Goal: Task Accomplishment & Management: Manage account settings

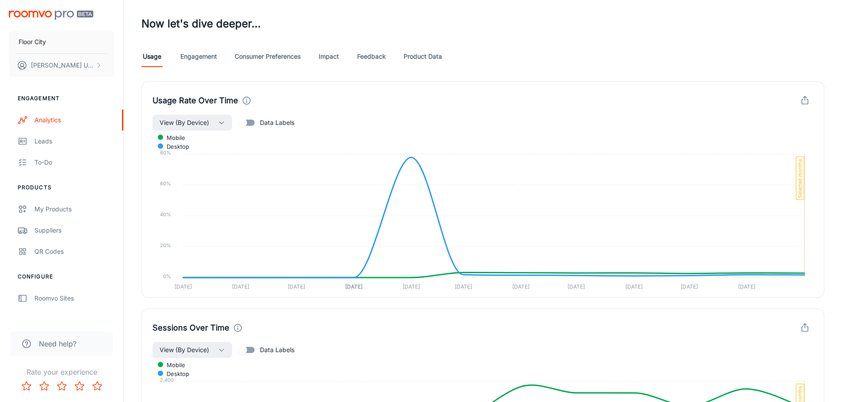
scroll to position [309, 0]
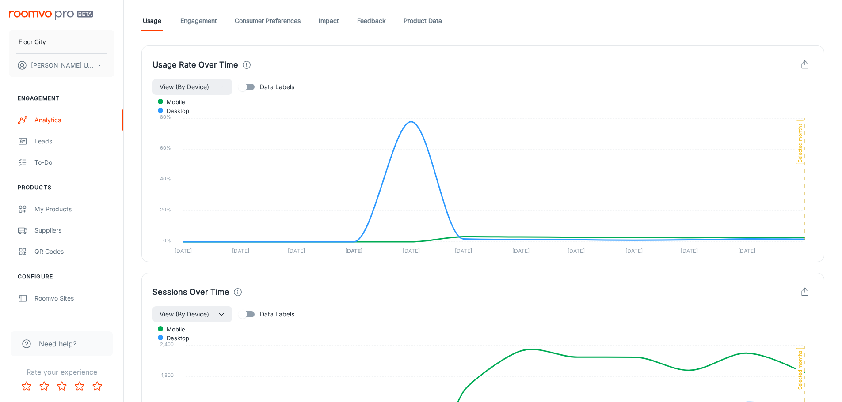
click at [244, 91] on input "Data Labels" at bounding box center [242, 87] width 50 height 17
checkbox input "true"
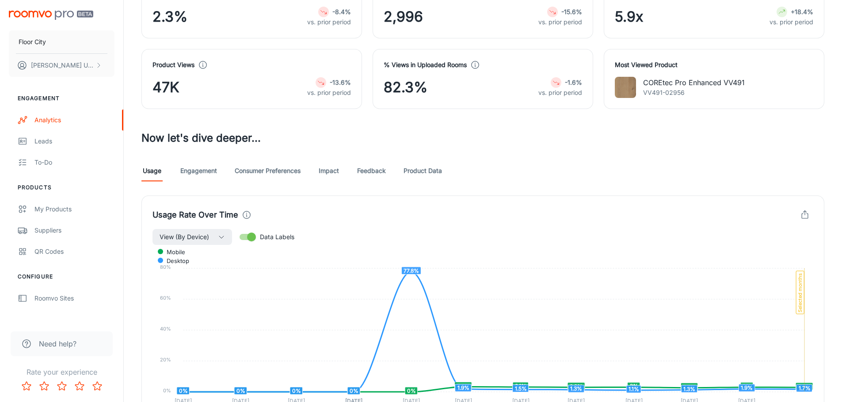
scroll to position [139, 0]
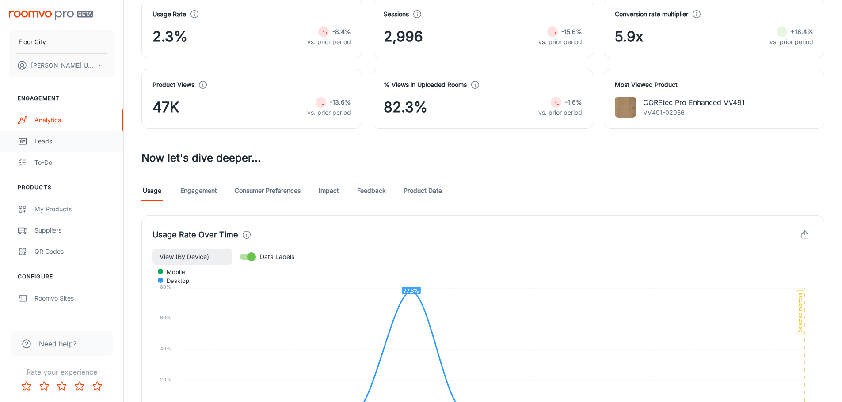
click at [31, 144] on link "Leads" at bounding box center [61, 141] width 123 height 21
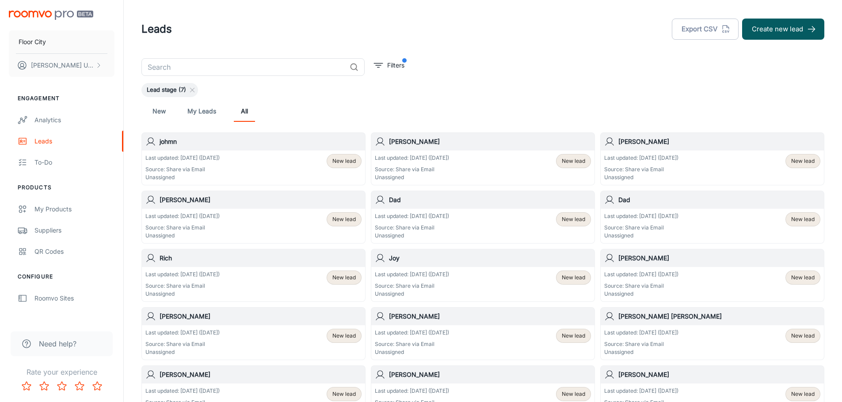
click at [337, 160] on span "New lead" at bounding box center [343, 161] width 23 height 8
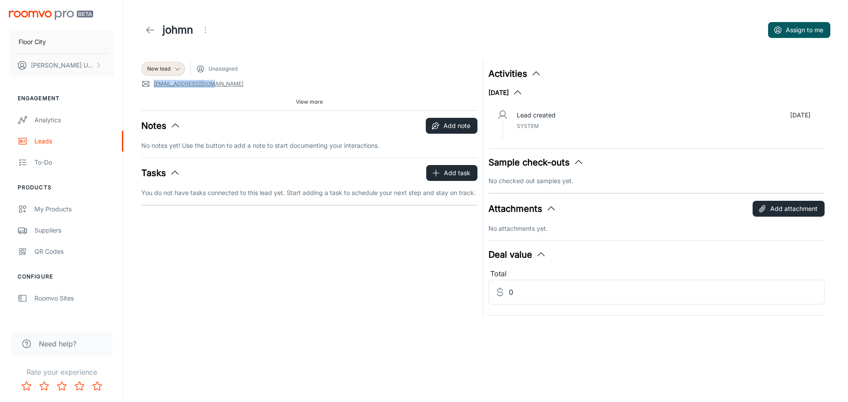
drag, startPoint x: 220, startPoint y: 86, endPoint x: 153, endPoint y: 83, distance: 66.3
click at [153, 83] on span "[EMAIL_ADDRESS][DOMAIN_NAME]" at bounding box center [309, 84] width 336 height 9
copy link "[EMAIL_ADDRESS][DOMAIN_NAME]"
